Goal: Task Accomplishment & Management: Manage account settings

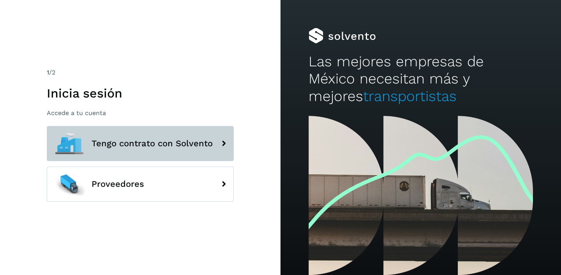
click at [152, 139] on span "Tengo contrato con Solvento" at bounding box center [152, 143] width 121 height 9
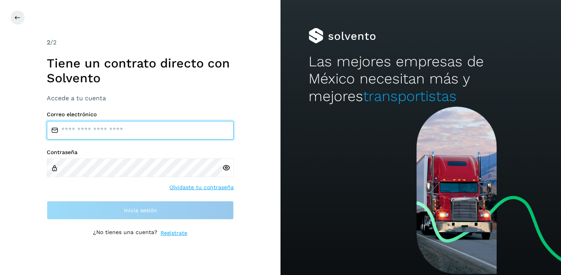
type input "**********"
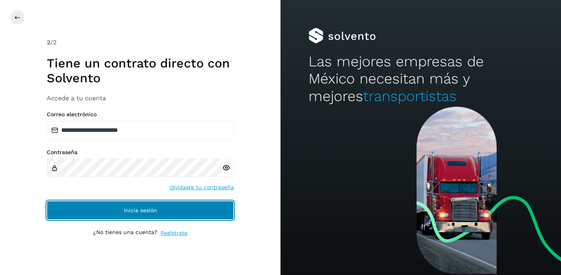
click at [139, 207] on span "Inicia sesión" at bounding box center [140, 209] width 33 height 5
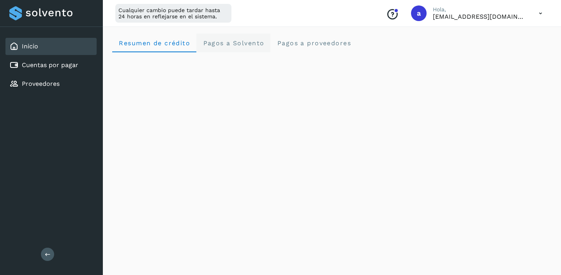
click at [227, 42] on span "Pagos a Solvento" at bounding box center [234, 42] width 62 height 7
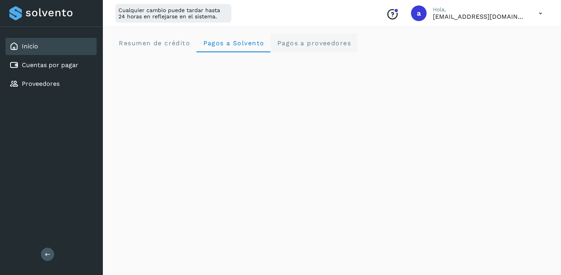
click at [287, 43] on span "Pagos a proveedores" at bounding box center [314, 42] width 74 height 7
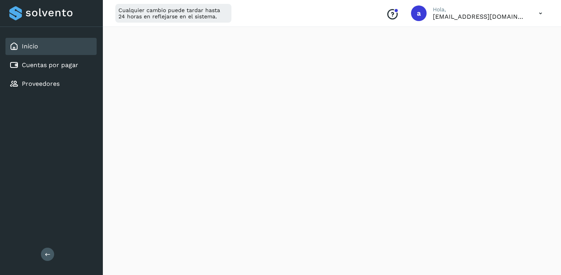
scroll to position [271, 0]
